Goal: Task Accomplishment & Management: Manage account settings

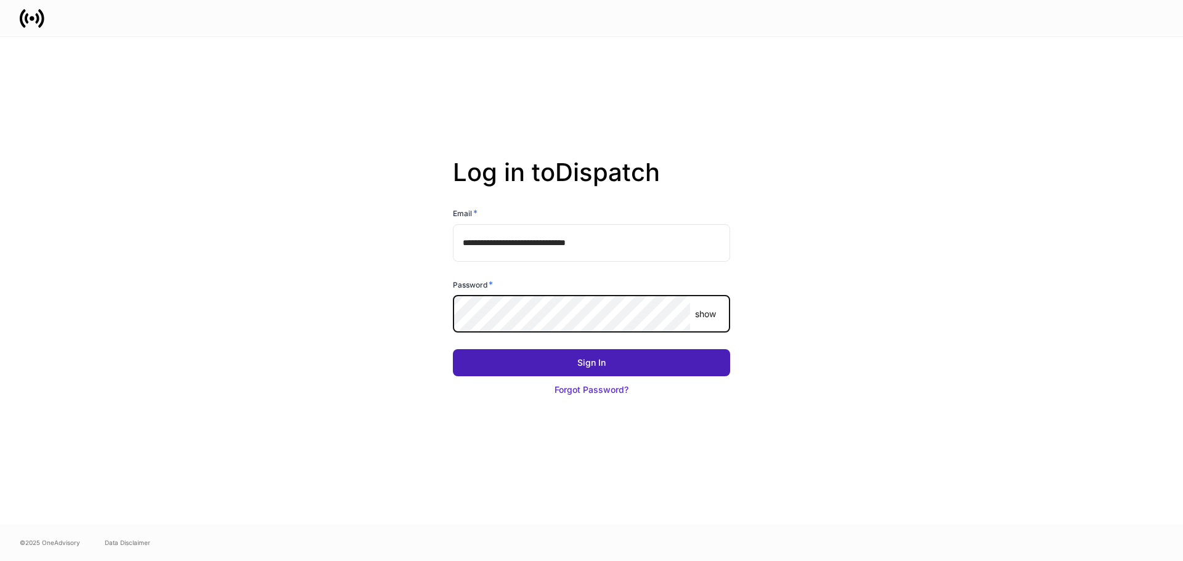
click at [650, 357] on button "Sign In" at bounding box center [591, 362] width 277 height 27
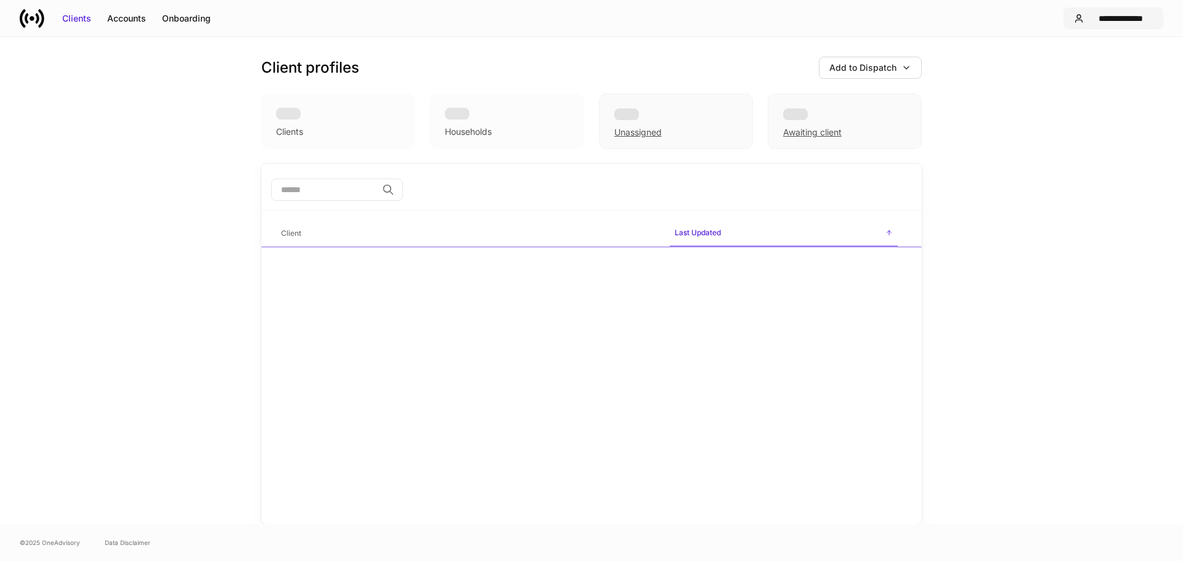
click at [1110, 18] on div "**********" at bounding box center [1121, 18] width 64 height 12
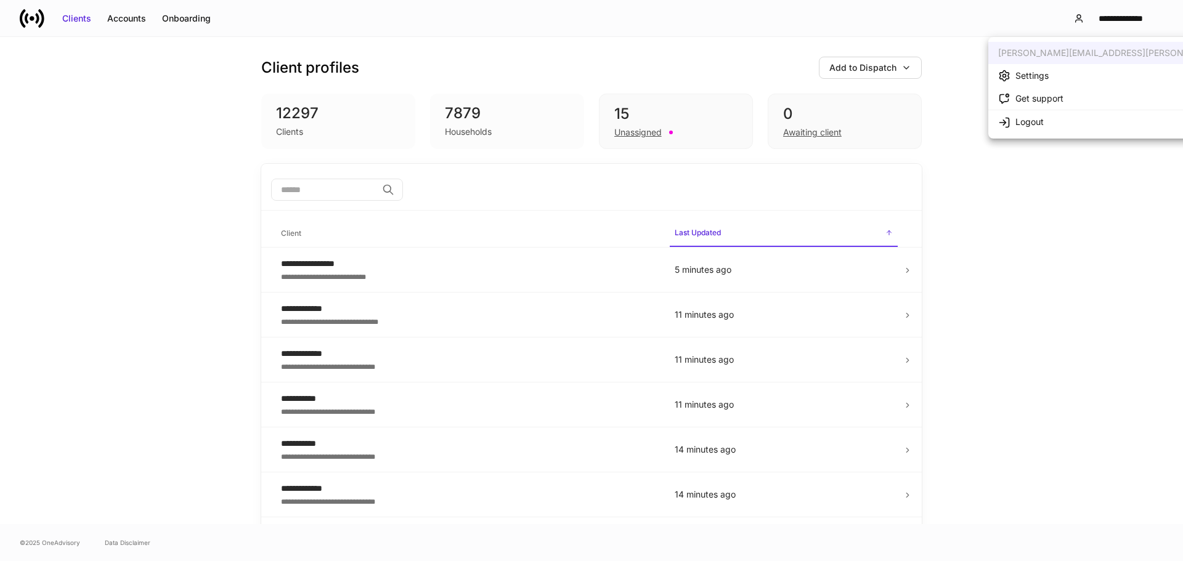
click at [1045, 74] on div "Settings" at bounding box center [1032, 76] width 33 height 12
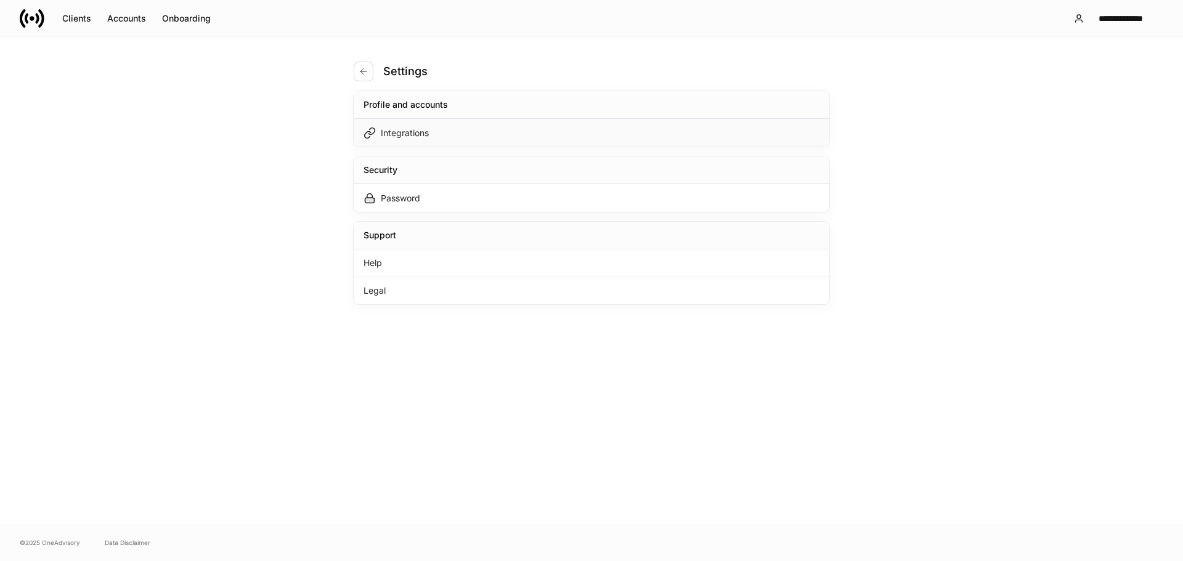
click at [502, 140] on div "Integrations" at bounding box center [592, 133] width 476 height 28
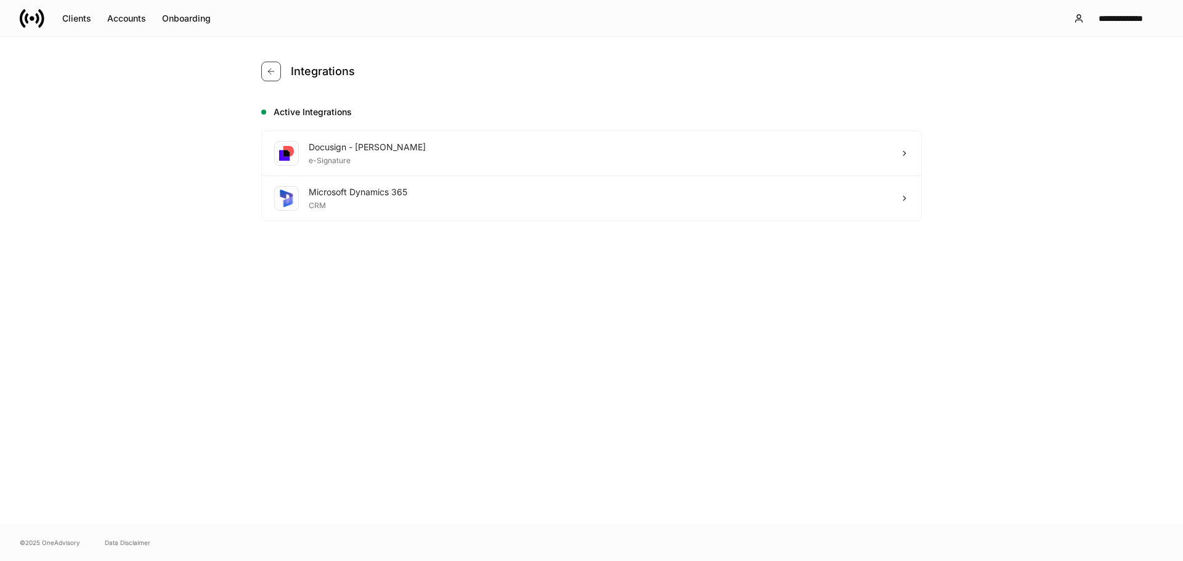
click at [266, 64] on button "button" at bounding box center [271, 72] width 20 height 20
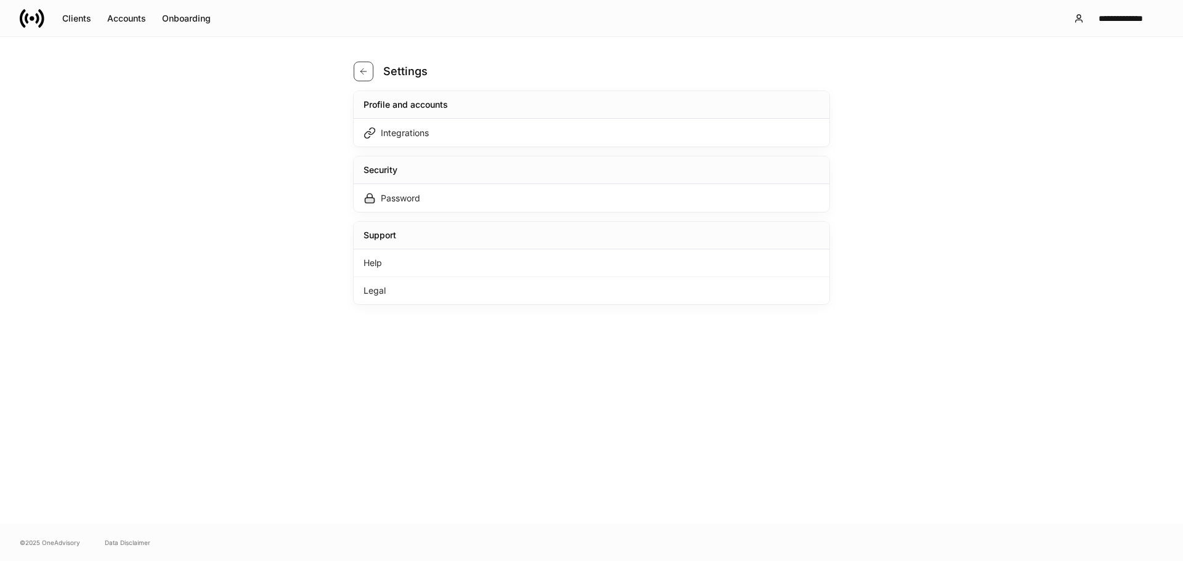
click at [366, 70] on icon "button" at bounding box center [364, 72] width 10 height 10
